Goal: Navigation & Orientation: Find specific page/section

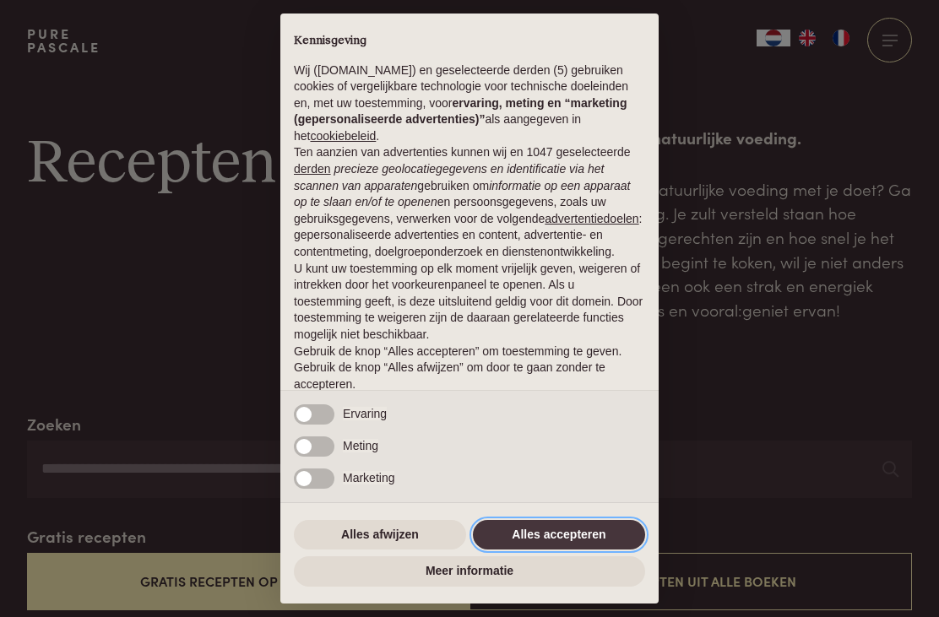
click at [574, 534] on button "Alles accepteren" at bounding box center [559, 535] width 172 height 30
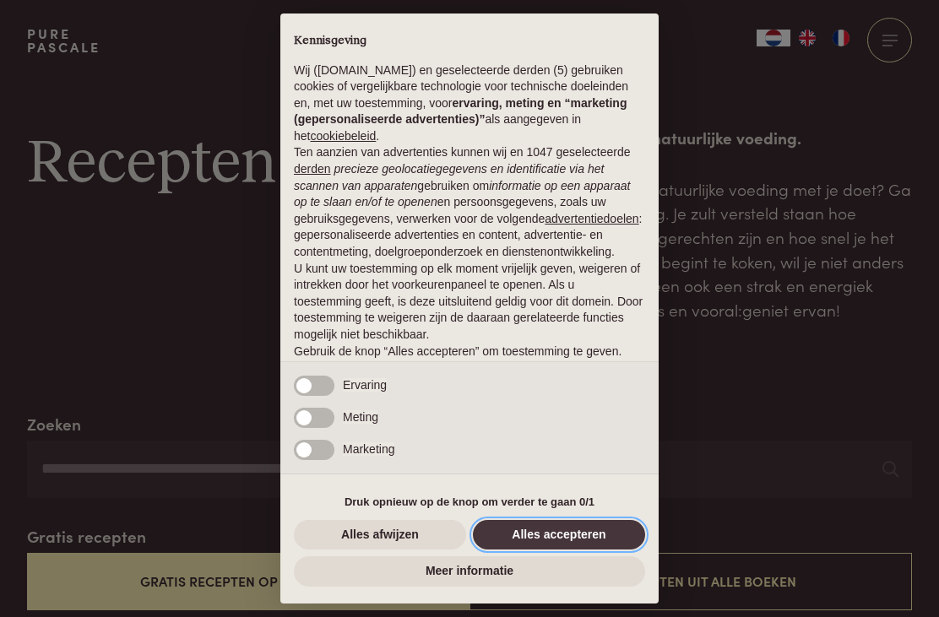
scroll to position [50, 0]
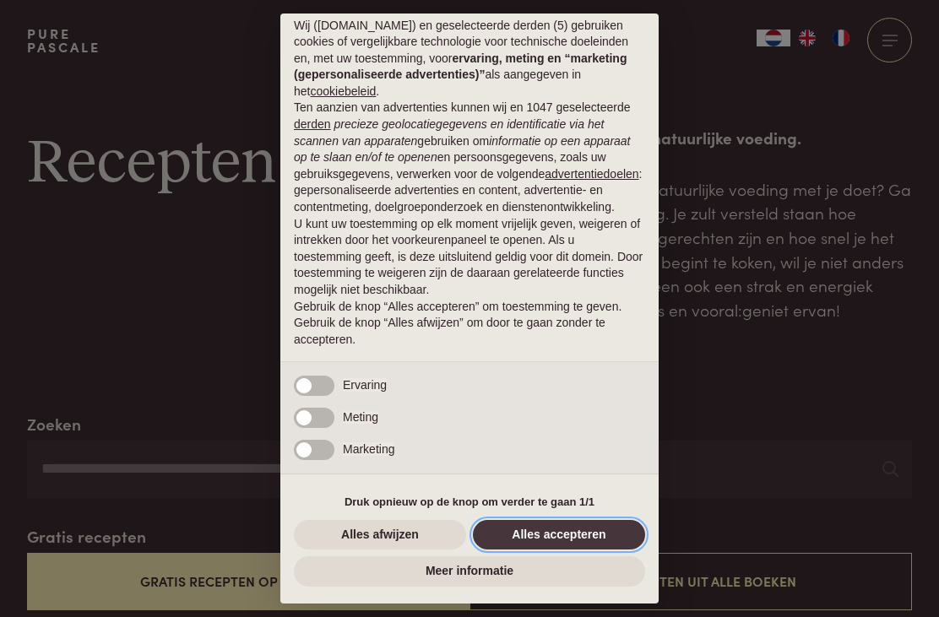
click at [581, 538] on button "Alles accepteren" at bounding box center [559, 535] width 172 height 30
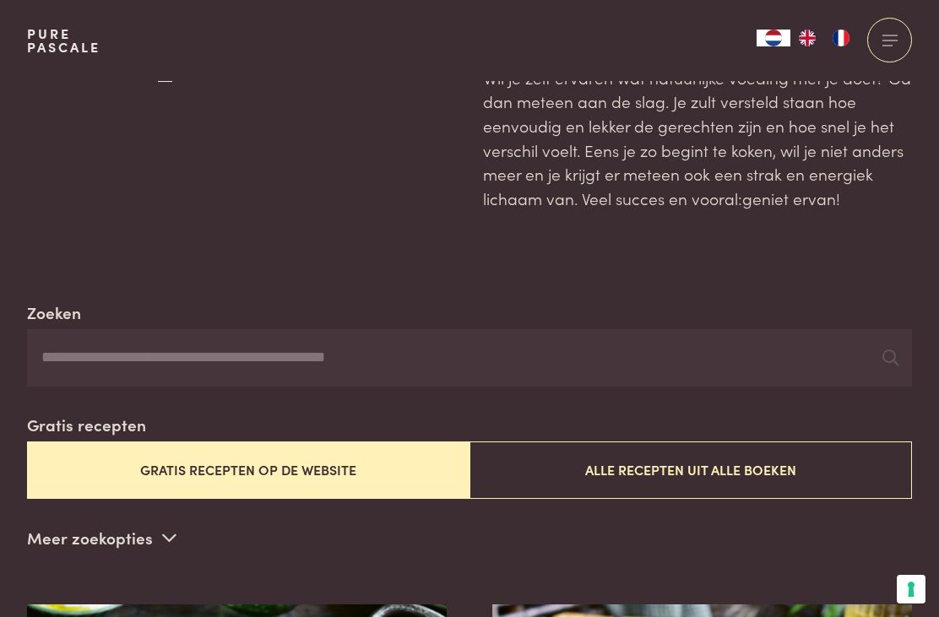
scroll to position [0, 0]
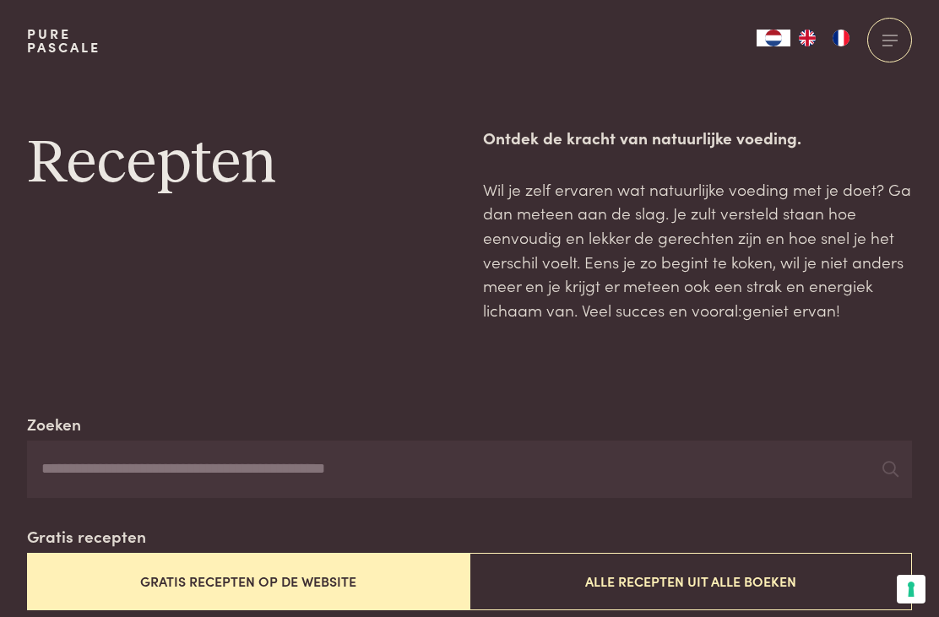
click at [895, 36] on div at bounding box center [889, 40] width 45 height 45
click at [896, 40] on span at bounding box center [890, 40] width 15 height 1
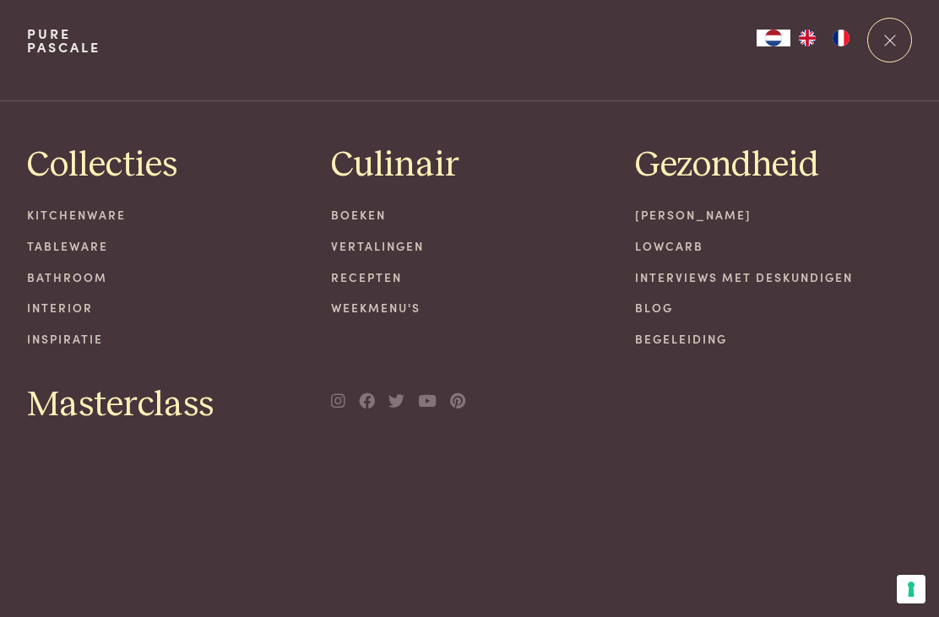
click at [381, 275] on link "Recepten" at bounding box center [469, 278] width 277 height 18
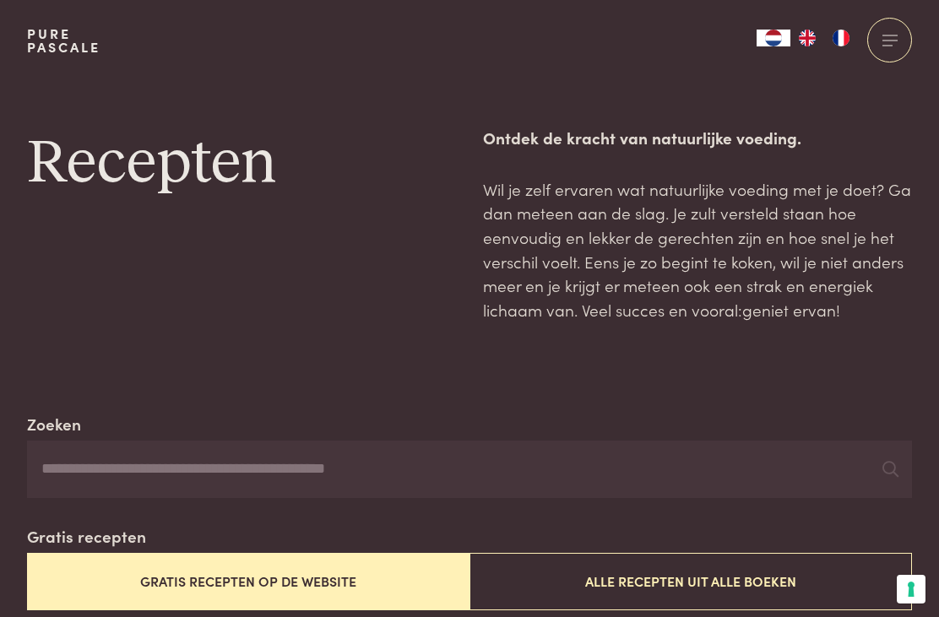
click at [899, 46] on div at bounding box center [889, 40] width 45 height 45
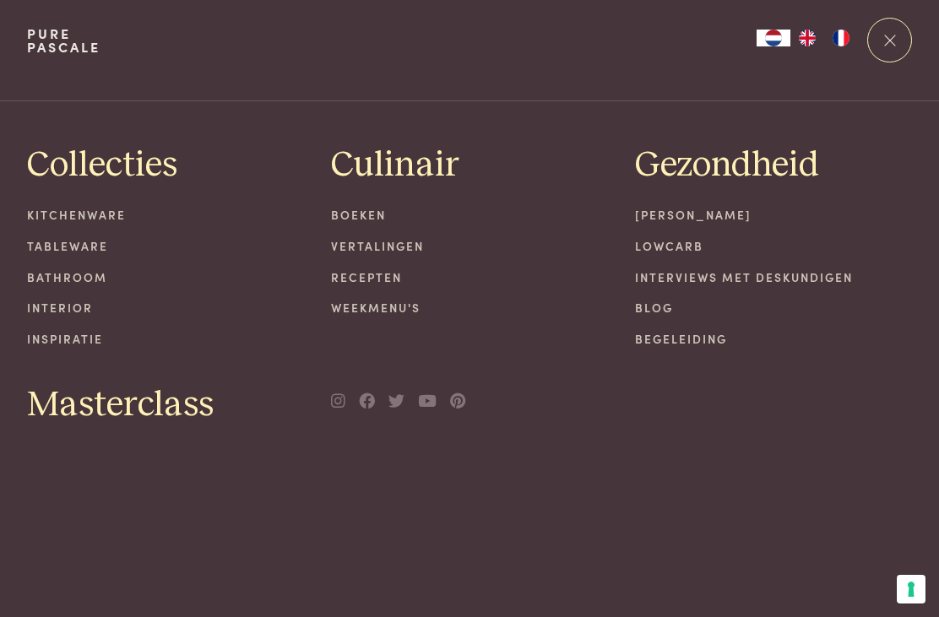
click at [404, 302] on link "Weekmenu's" at bounding box center [469, 308] width 277 height 18
